Goal: Obtain resource: Download file/media

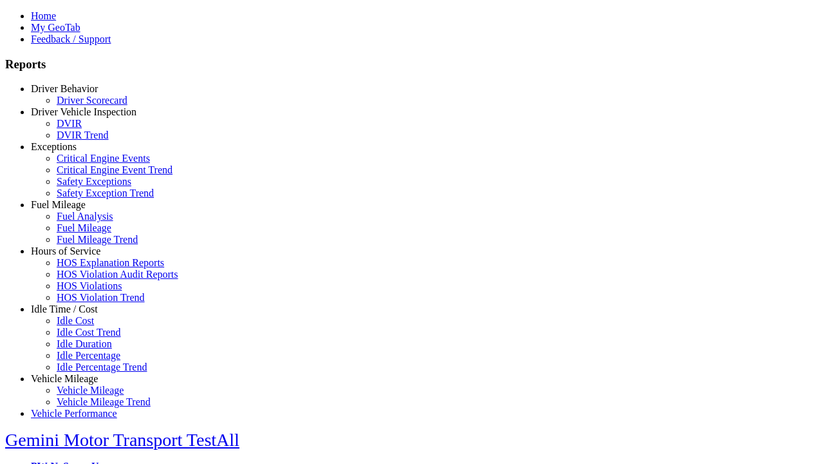
click at [74, 152] on link "Exceptions" at bounding box center [54, 146] width 46 height 11
click at [84, 187] on link "Safety Exceptions" at bounding box center [94, 181] width 75 height 11
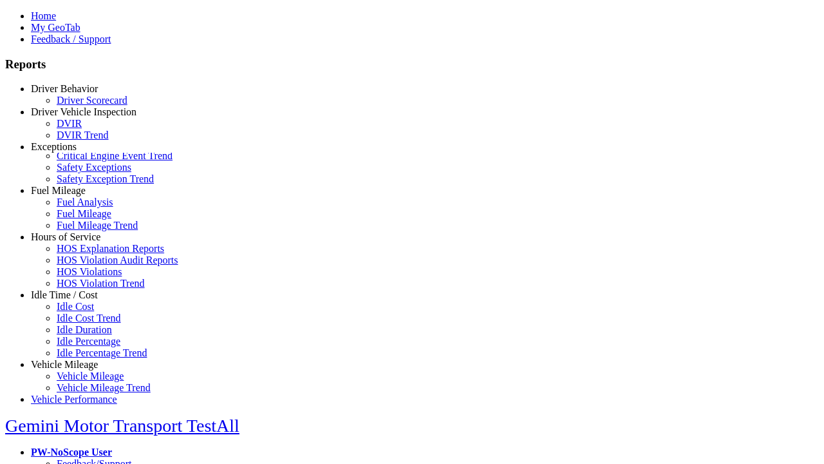
scroll to position [14, 0]
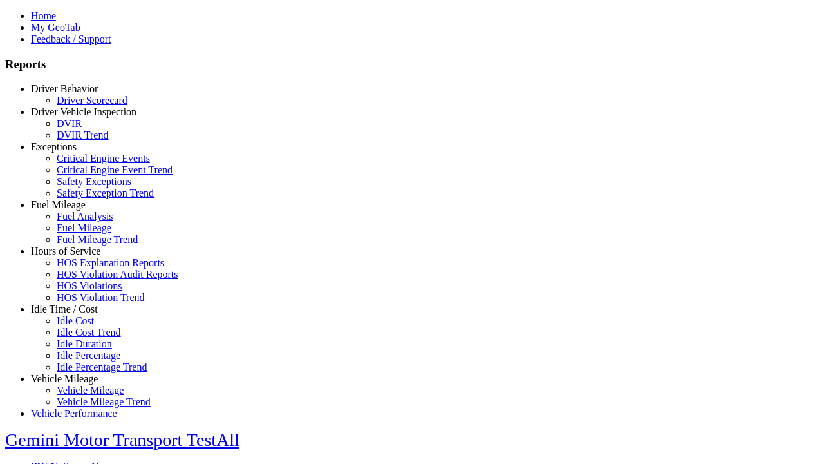
type input "**********"
